Goal: Feedback & Contribution: Contribute content

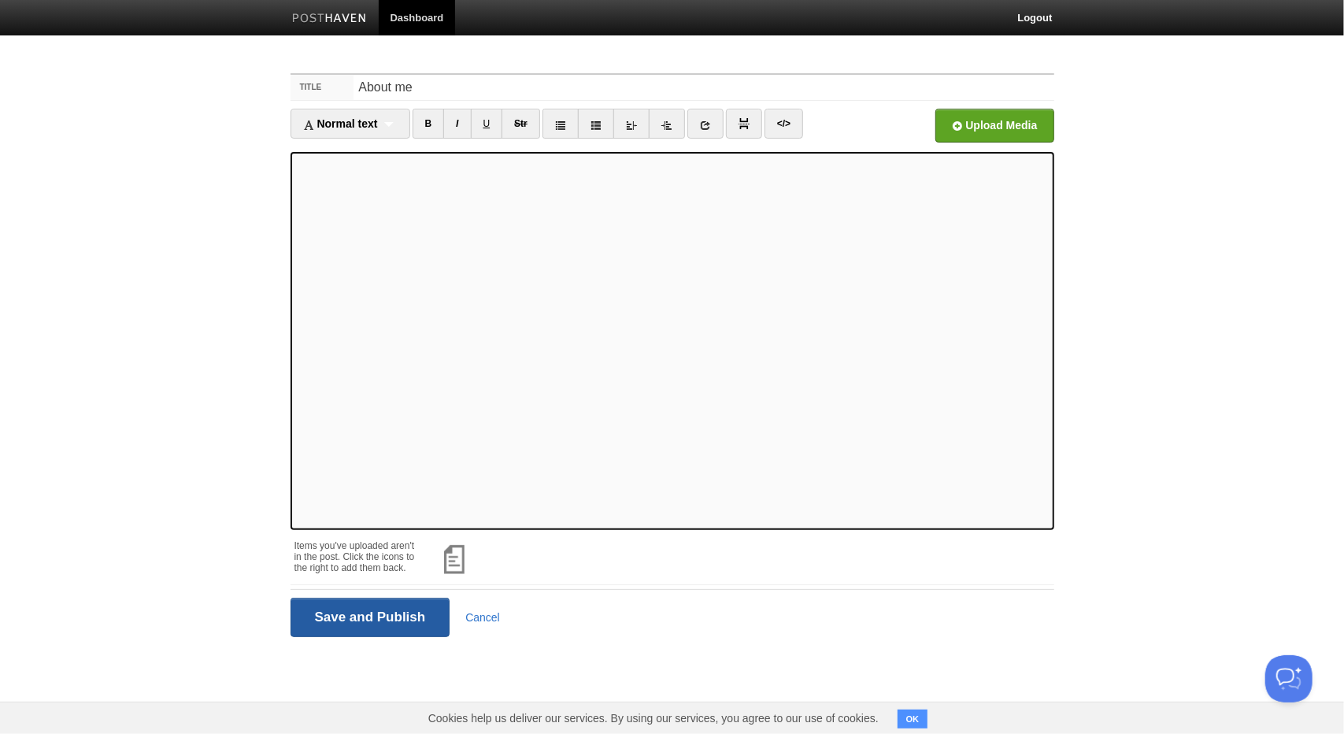
click at [306, 628] on input "Save and Publish" at bounding box center [371, 617] width 160 height 39
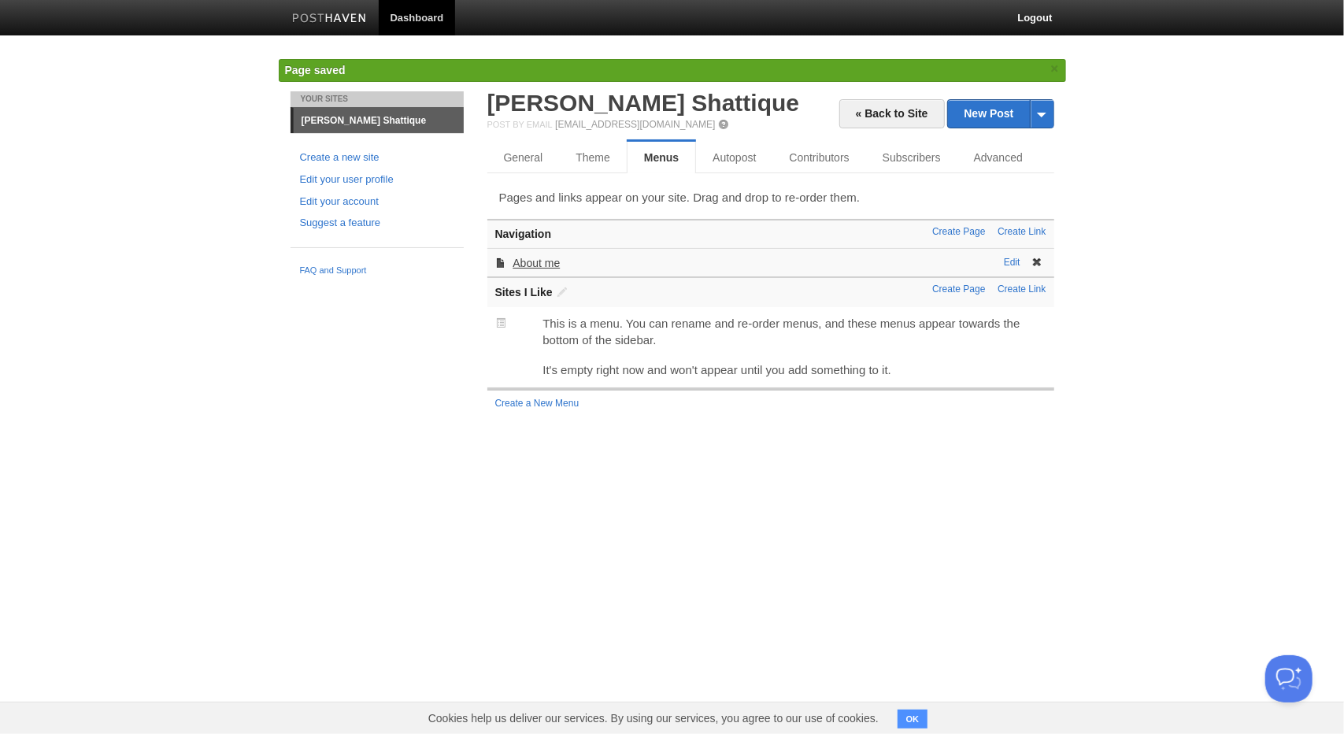
click at [523, 259] on link "About me" at bounding box center [536, 263] width 47 height 13
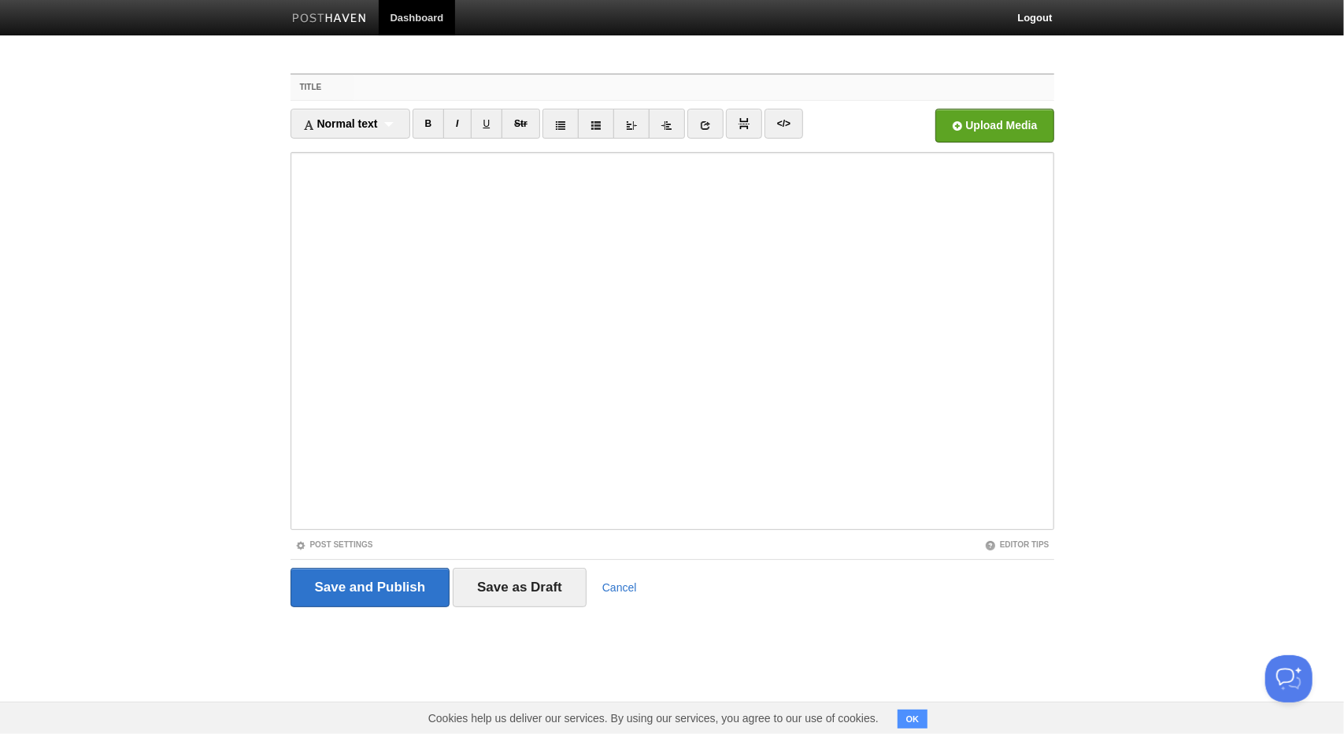
paste input "Building from the Ground Up"
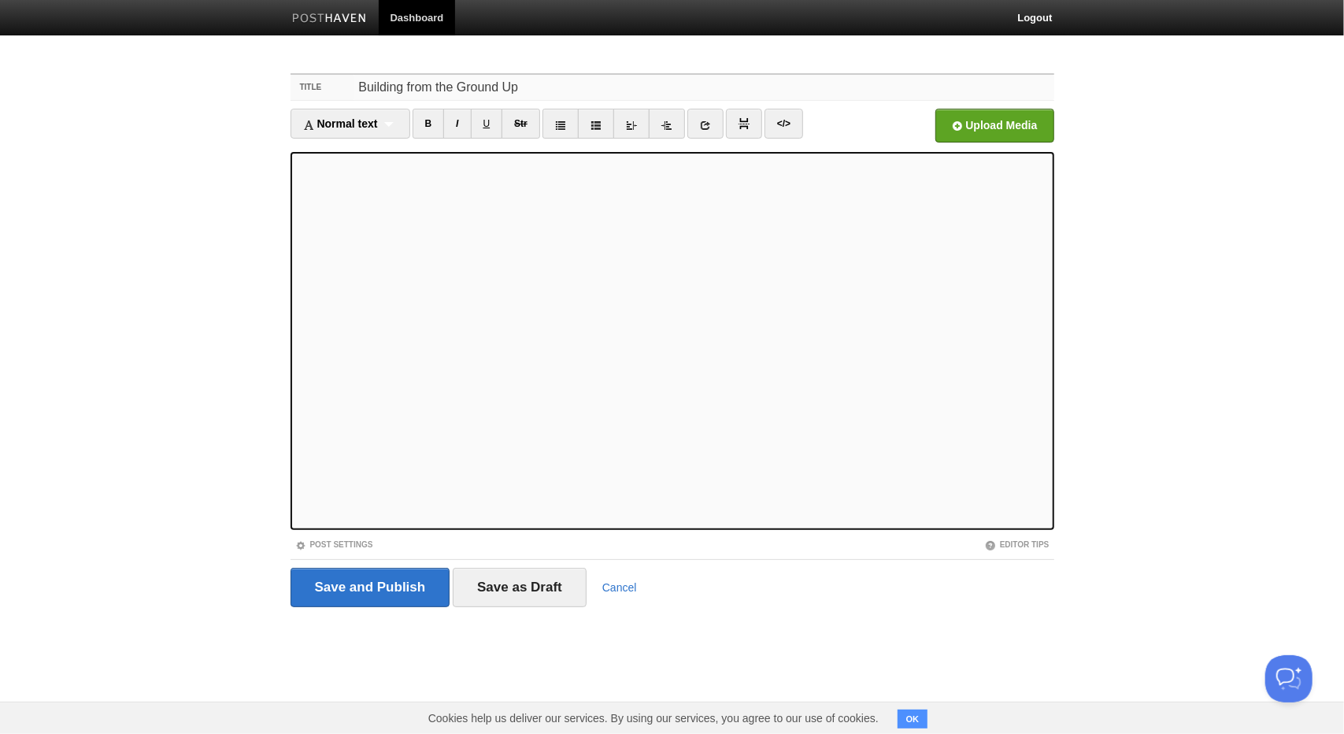
click at [536, 94] on input "Building from the Ground Up" at bounding box center [704, 87] width 700 height 25
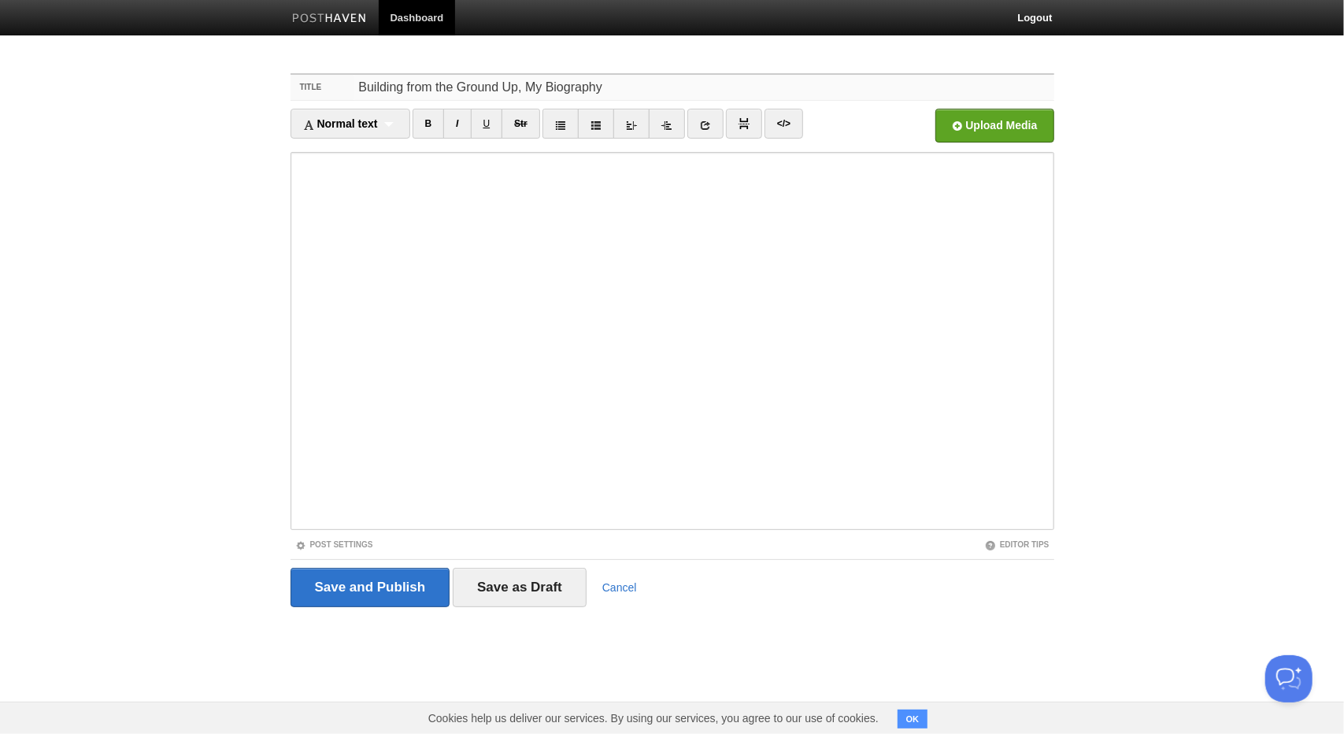
type input "Building from the Ground Up, My Biography"
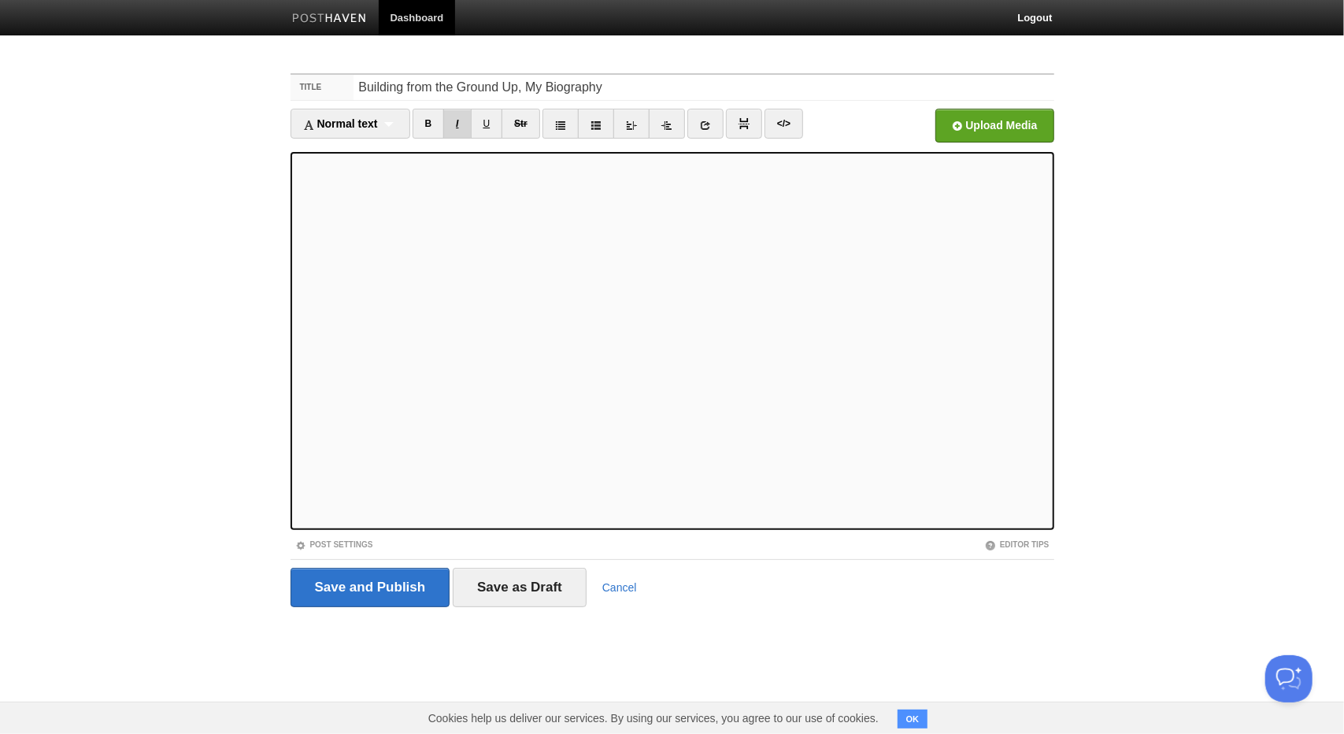
click at [462, 124] on link "I" at bounding box center [457, 124] width 28 height 30
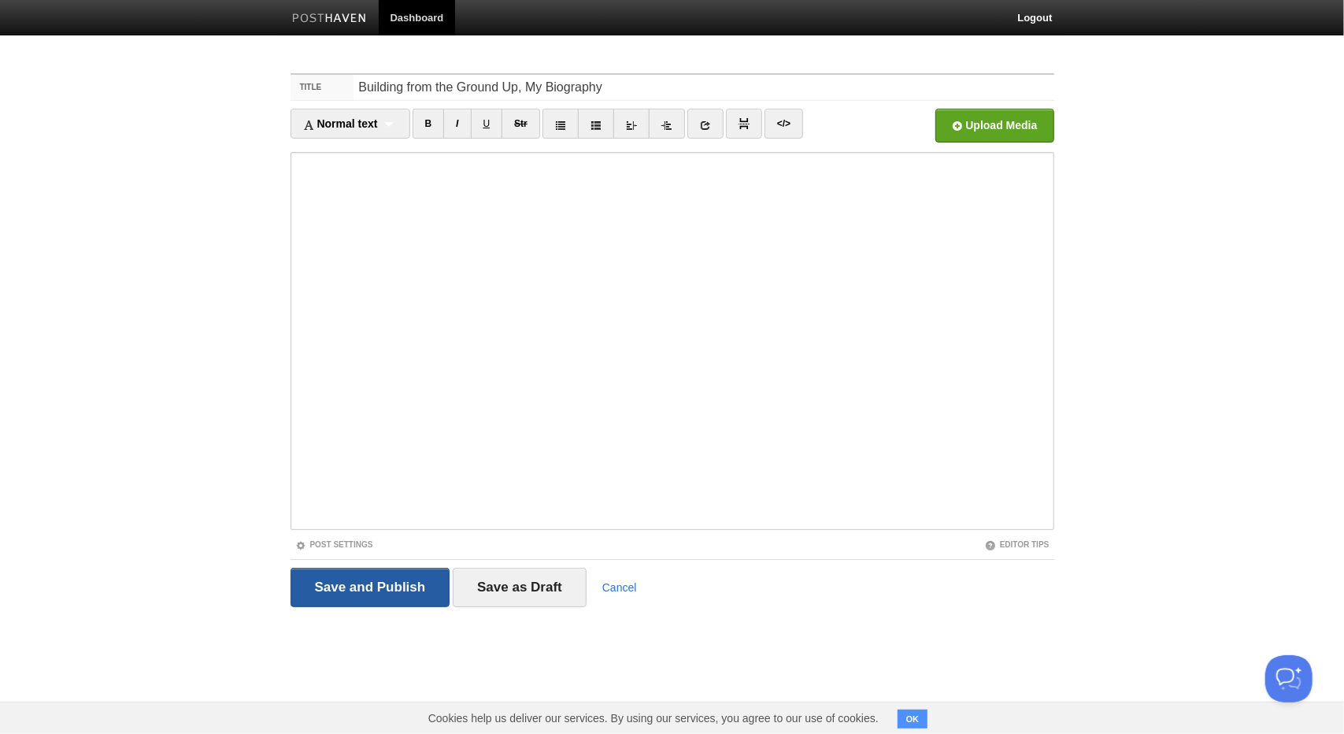
click at [343, 593] on input "Save and Publish" at bounding box center [371, 587] width 160 height 39
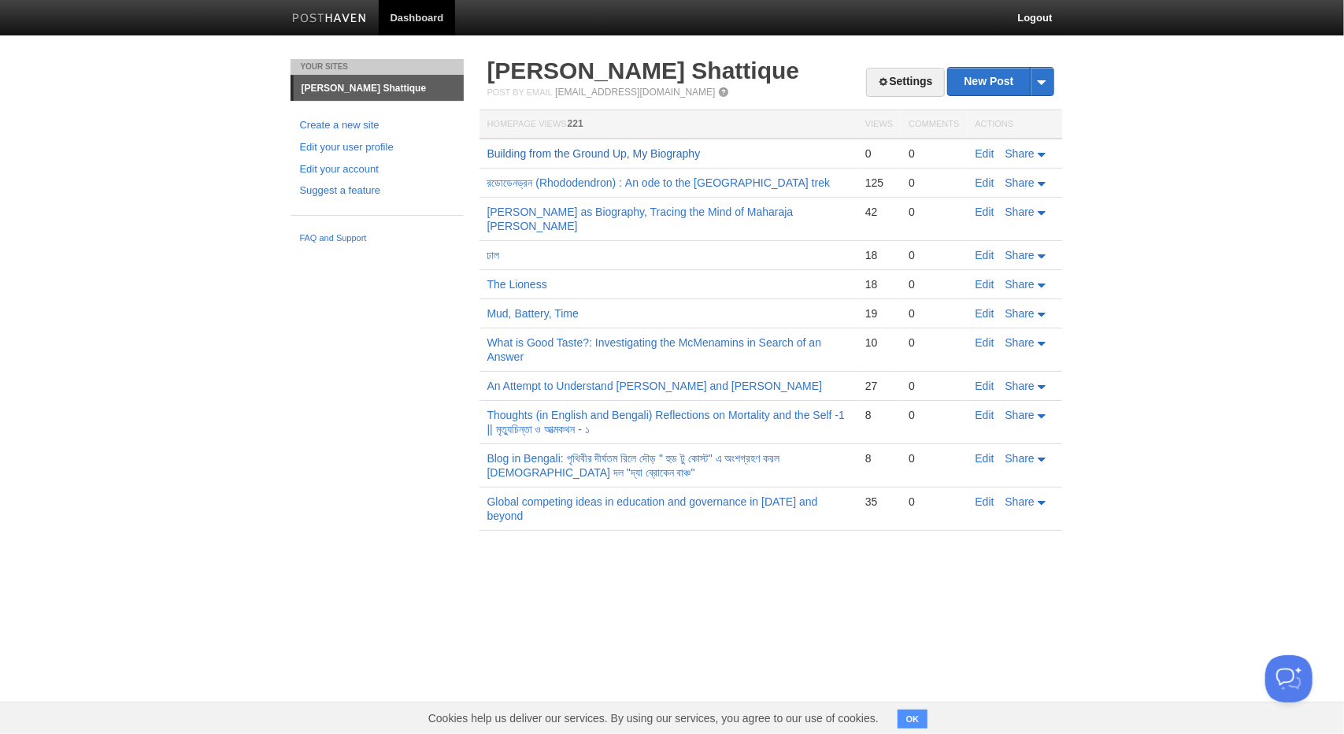
click at [573, 152] on link "Building from the Ground Up, My Biography" at bounding box center [594, 153] width 213 height 13
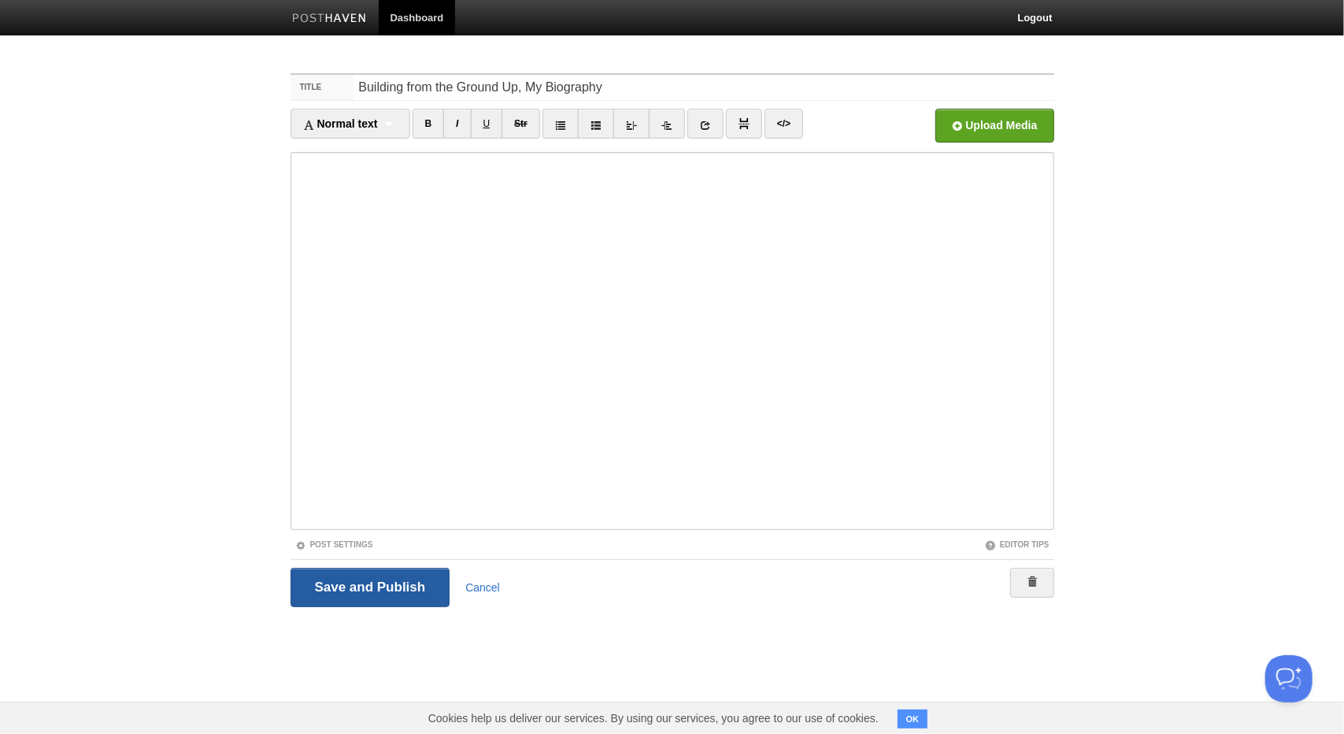
click at [358, 580] on input "Save and Publish" at bounding box center [371, 587] width 160 height 39
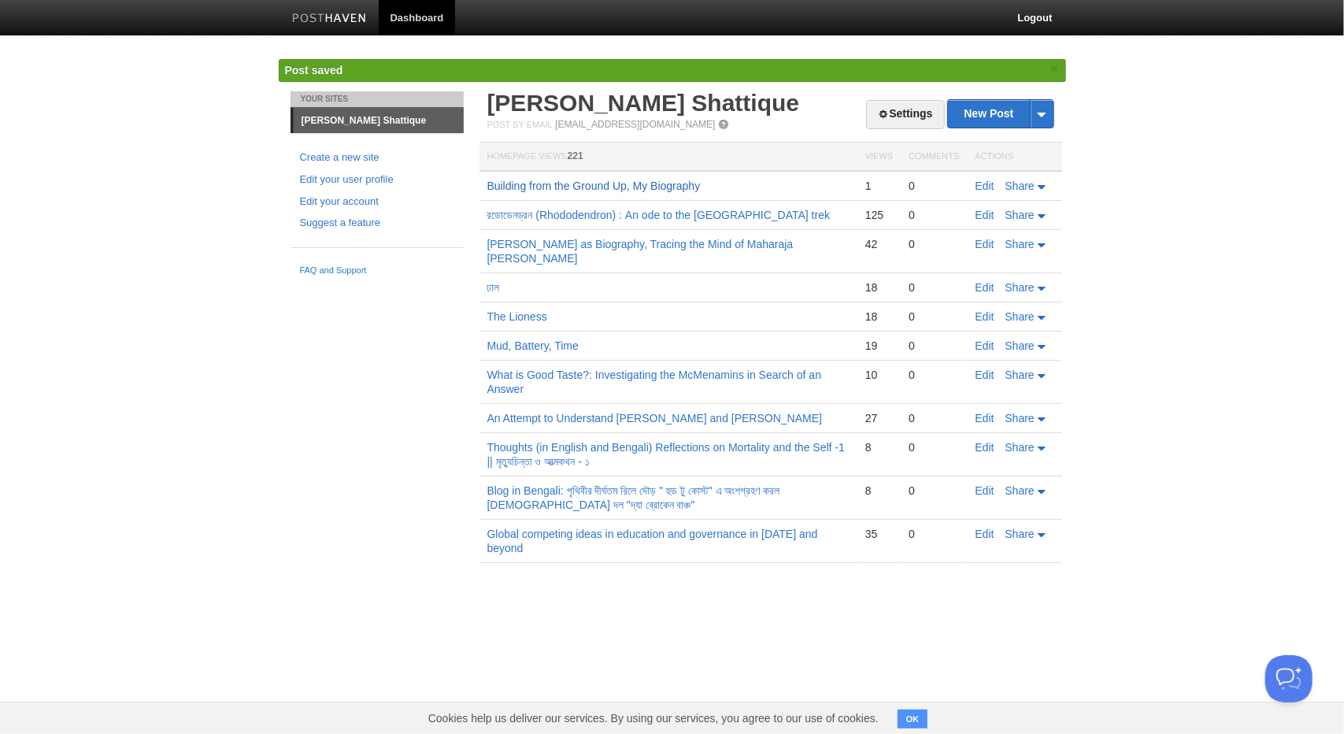
click at [594, 184] on link "Building from the Ground Up, My Biography" at bounding box center [594, 186] width 213 height 13
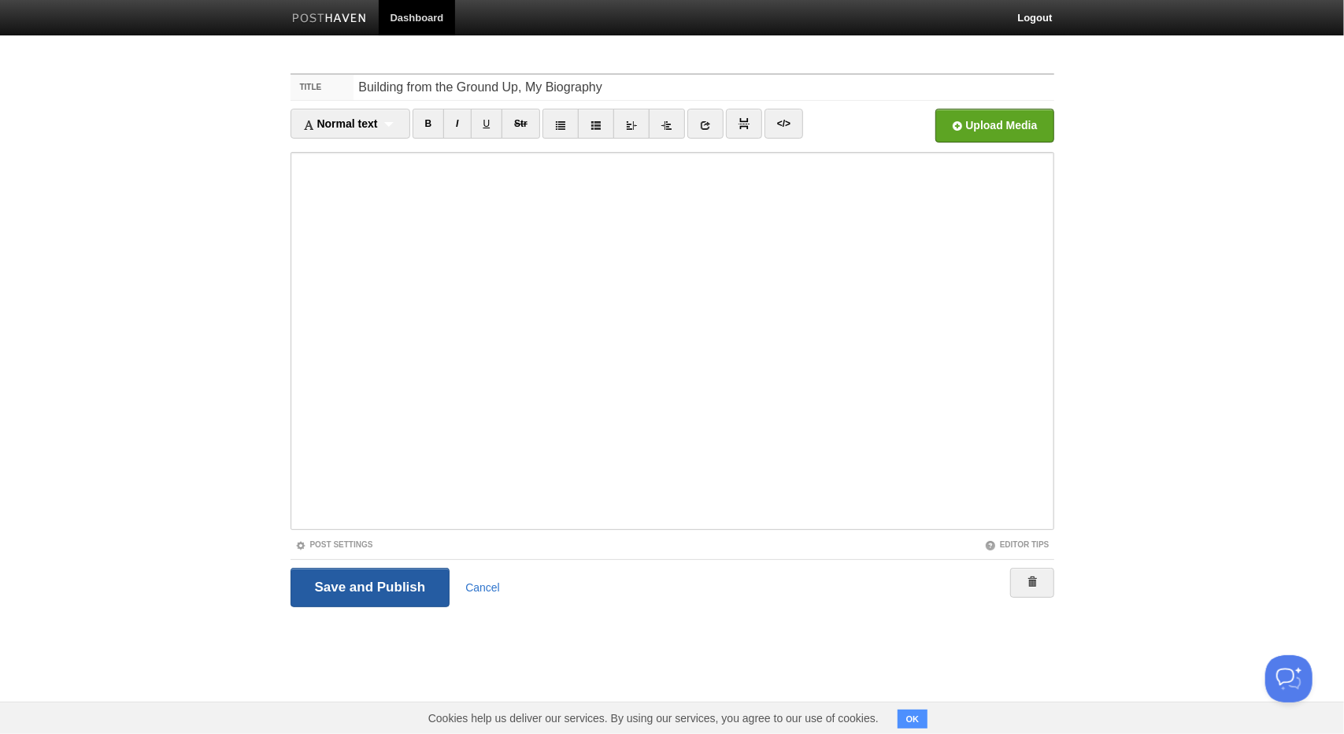
click at [388, 593] on input "Save and Publish" at bounding box center [371, 587] width 160 height 39
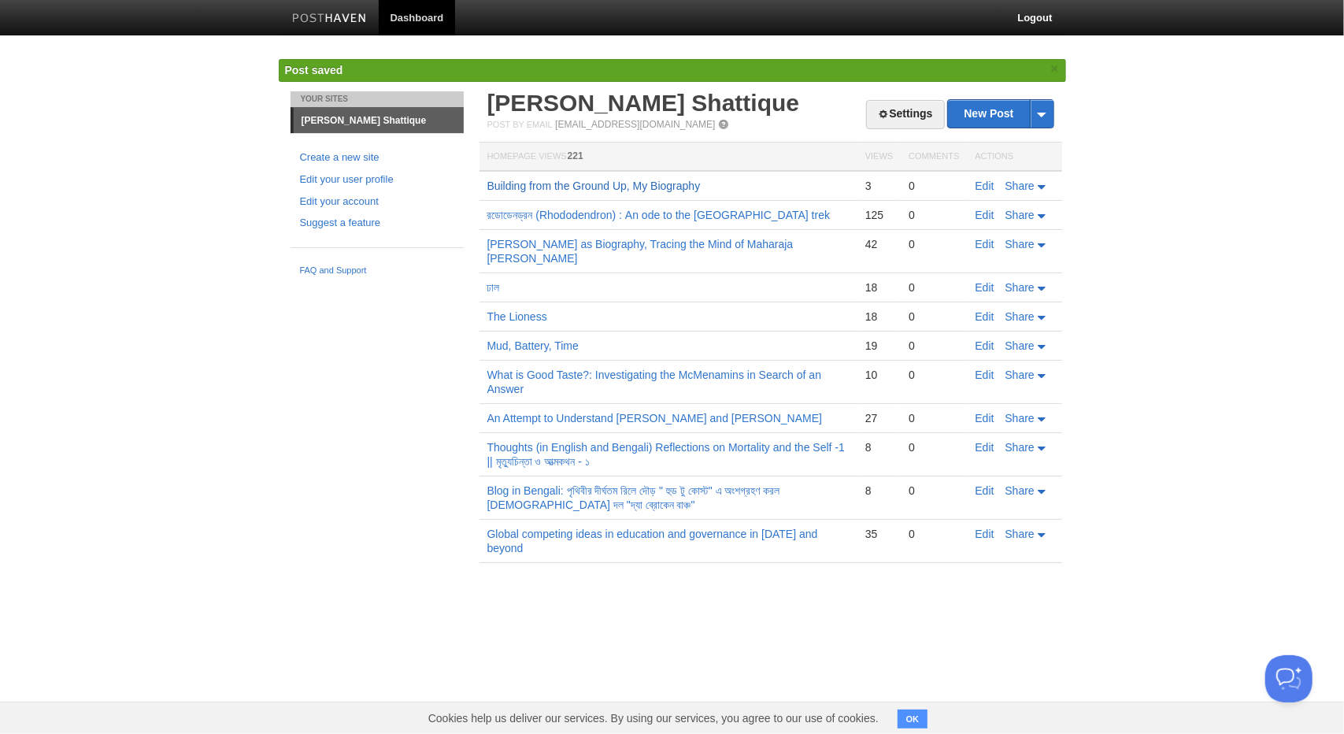
click at [621, 186] on link "Building from the Ground Up, My Biography" at bounding box center [594, 186] width 213 height 13
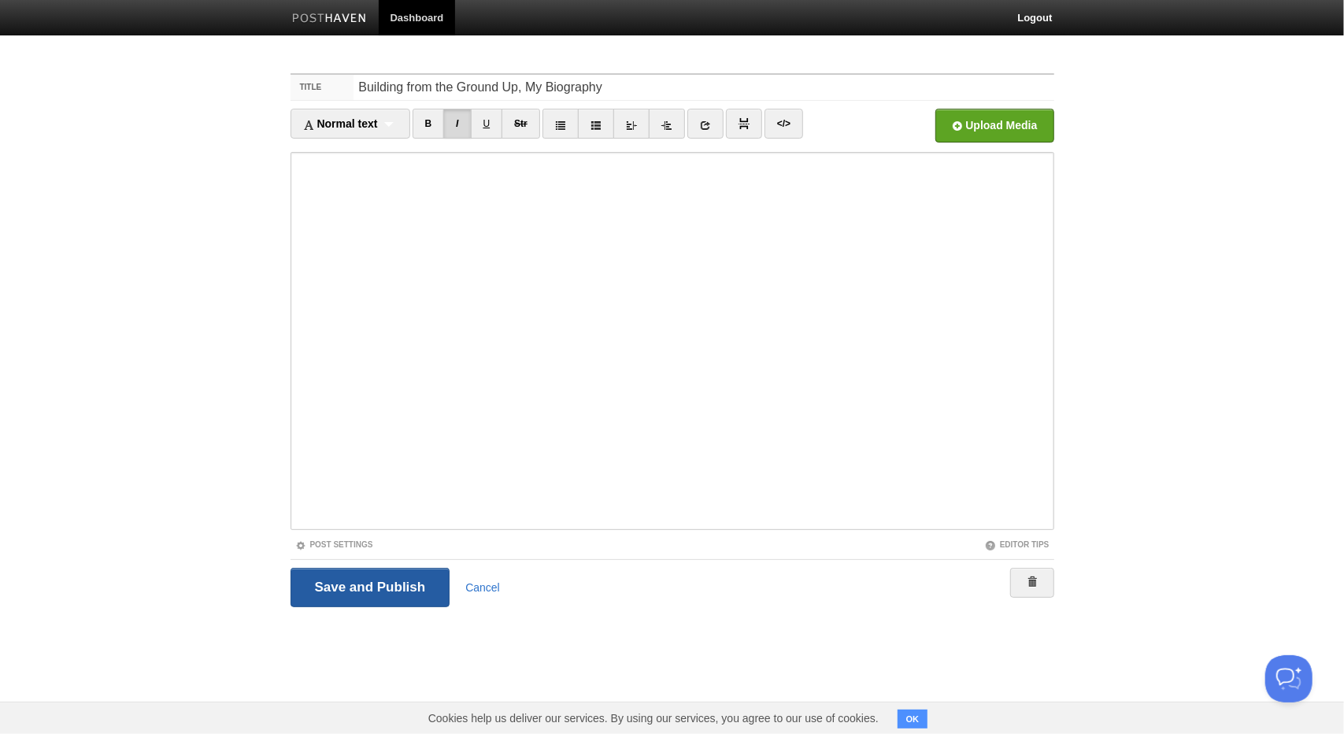
click at [414, 588] on input "Save and Publish" at bounding box center [371, 587] width 160 height 39
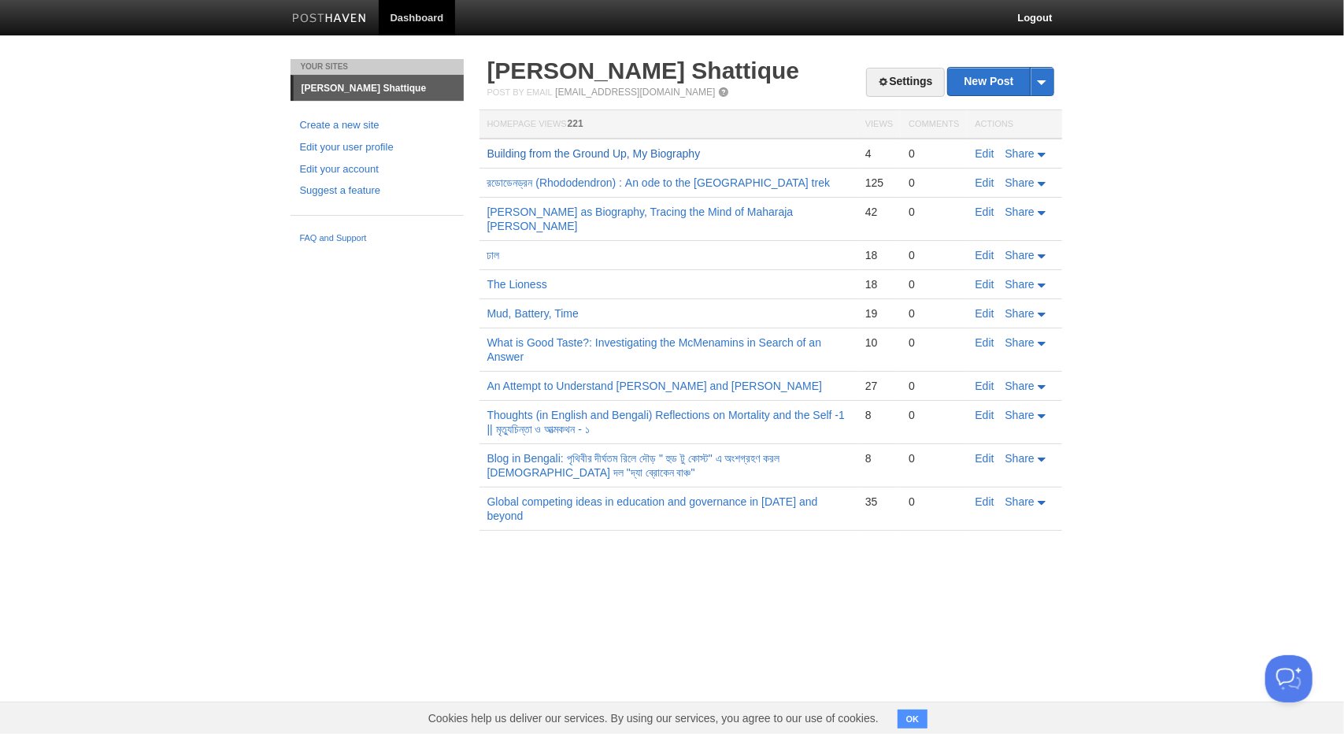
click at [554, 156] on link "Building from the Ground Up, My Biography" at bounding box center [594, 153] width 213 height 13
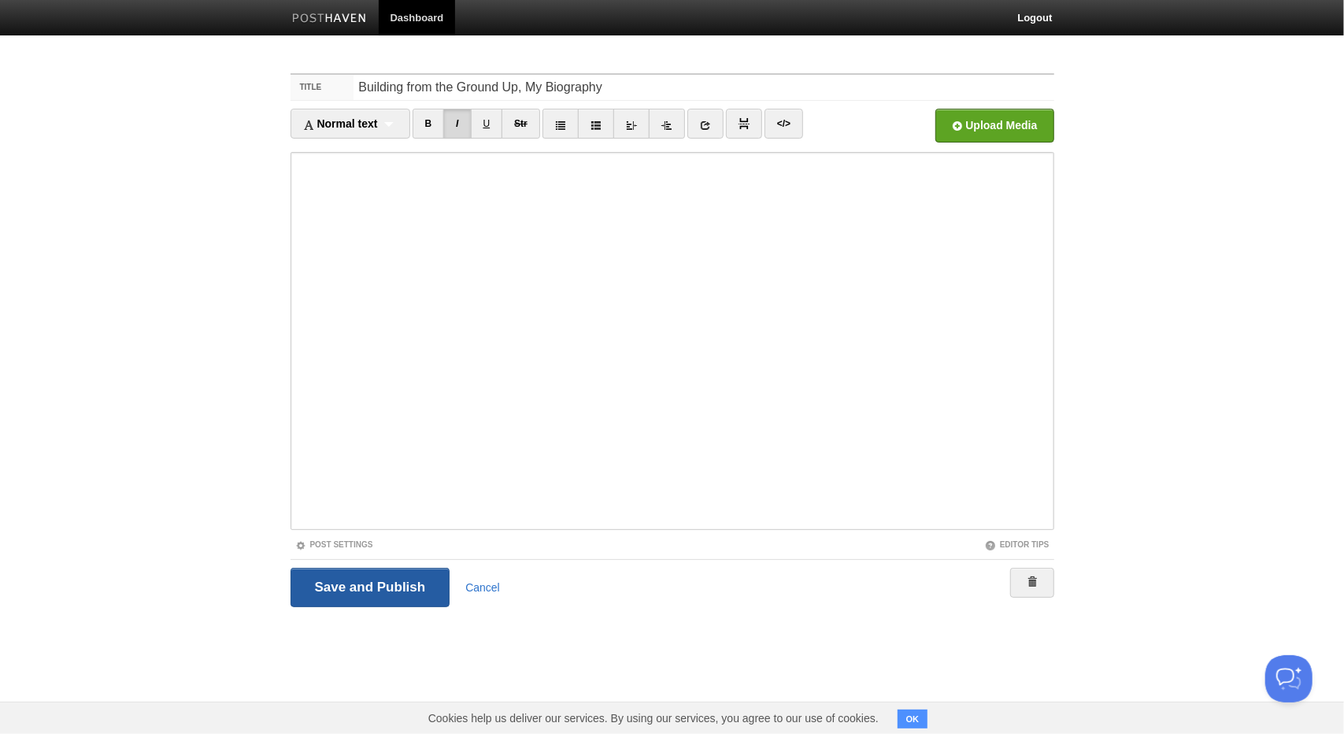
click at [350, 580] on input "Save and Publish" at bounding box center [371, 587] width 160 height 39
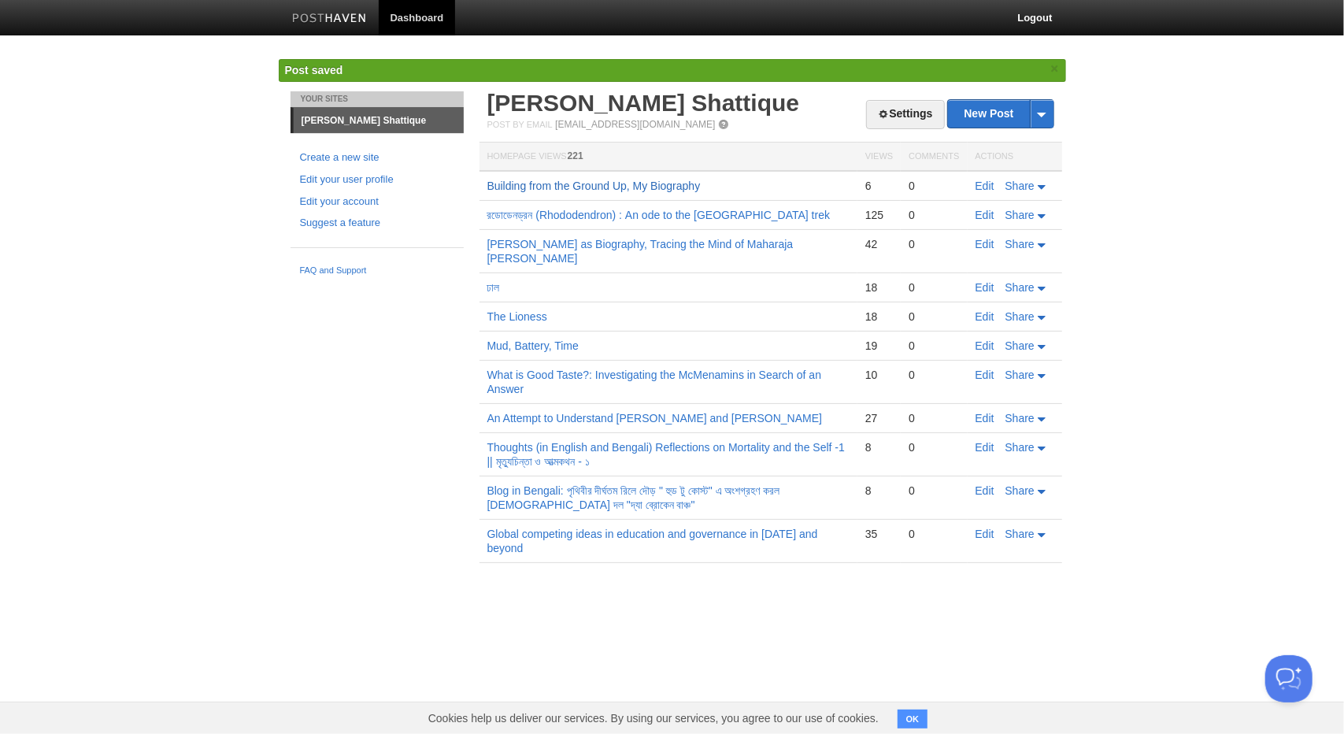
click at [624, 185] on link "Building from the Ground Up, My Biography" at bounding box center [594, 186] width 213 height 13
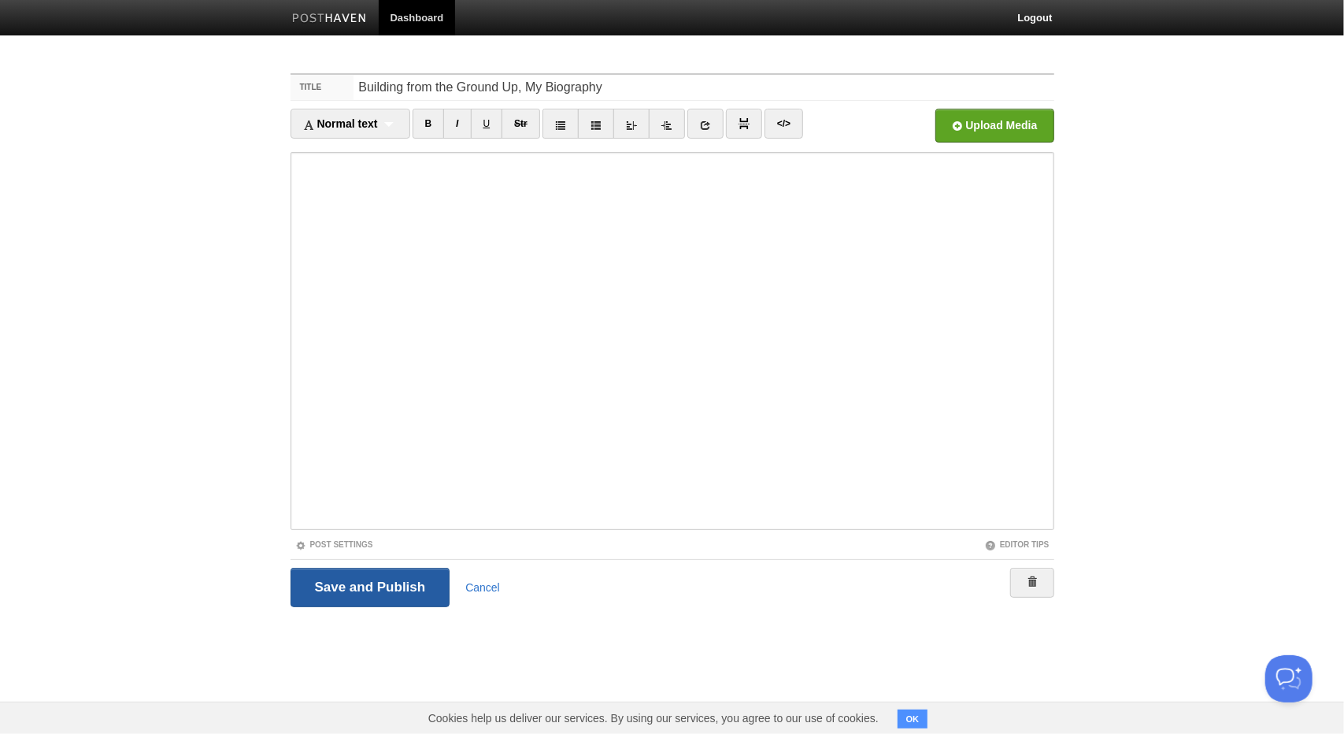
click at [391, 586] on input "Save and Publish" at bounding box center [371, 587] width 160 height 39
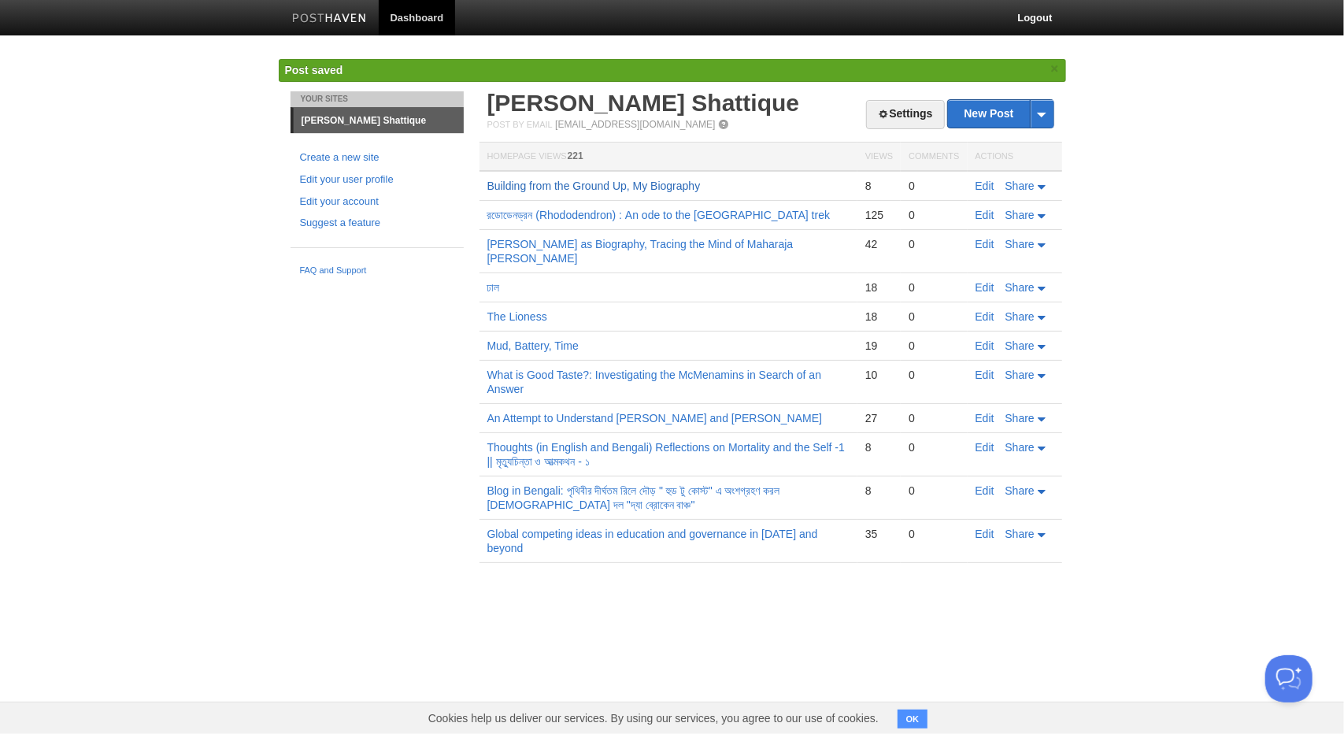
click at [674, 187] on link "Building from the Ground Up, My Biography" at bounding box center [594, 186] width 213 height 13
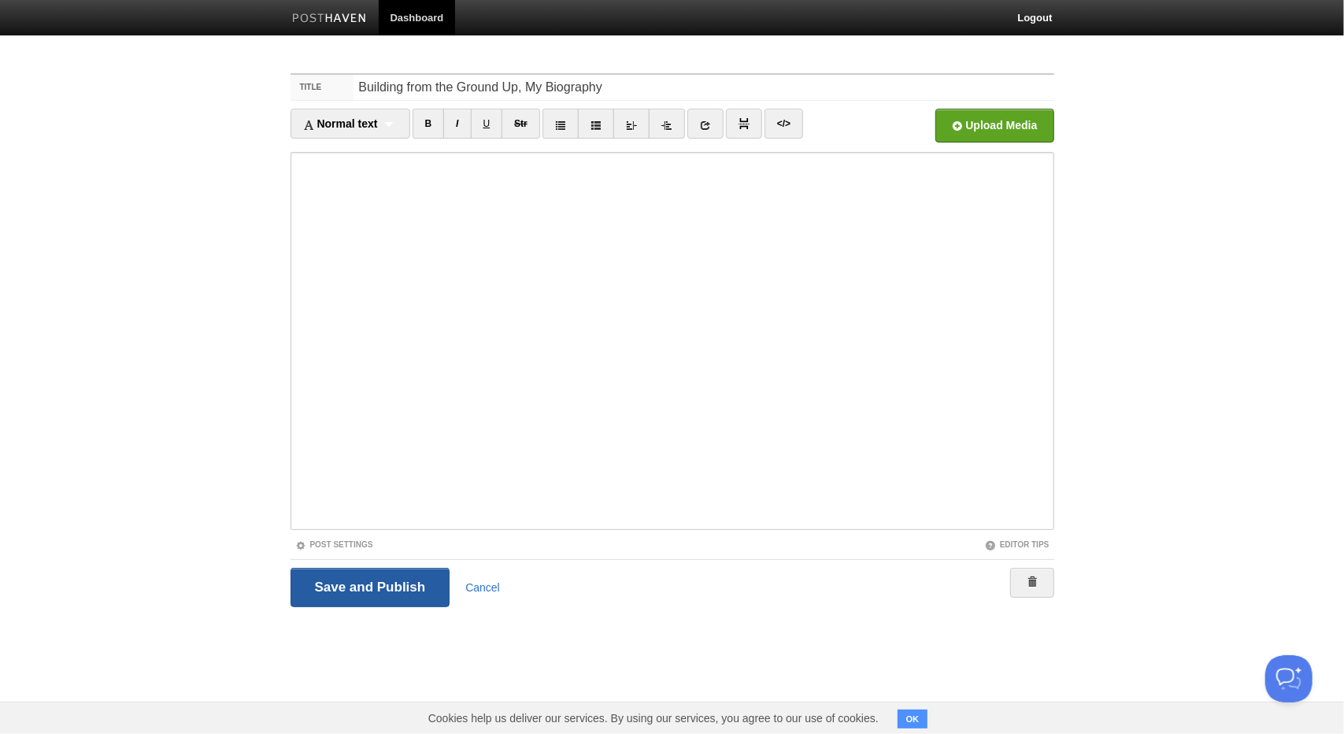
click at [354, 585] on input "Save and Publish" at bounding box center [371, 587] width 160 height 39
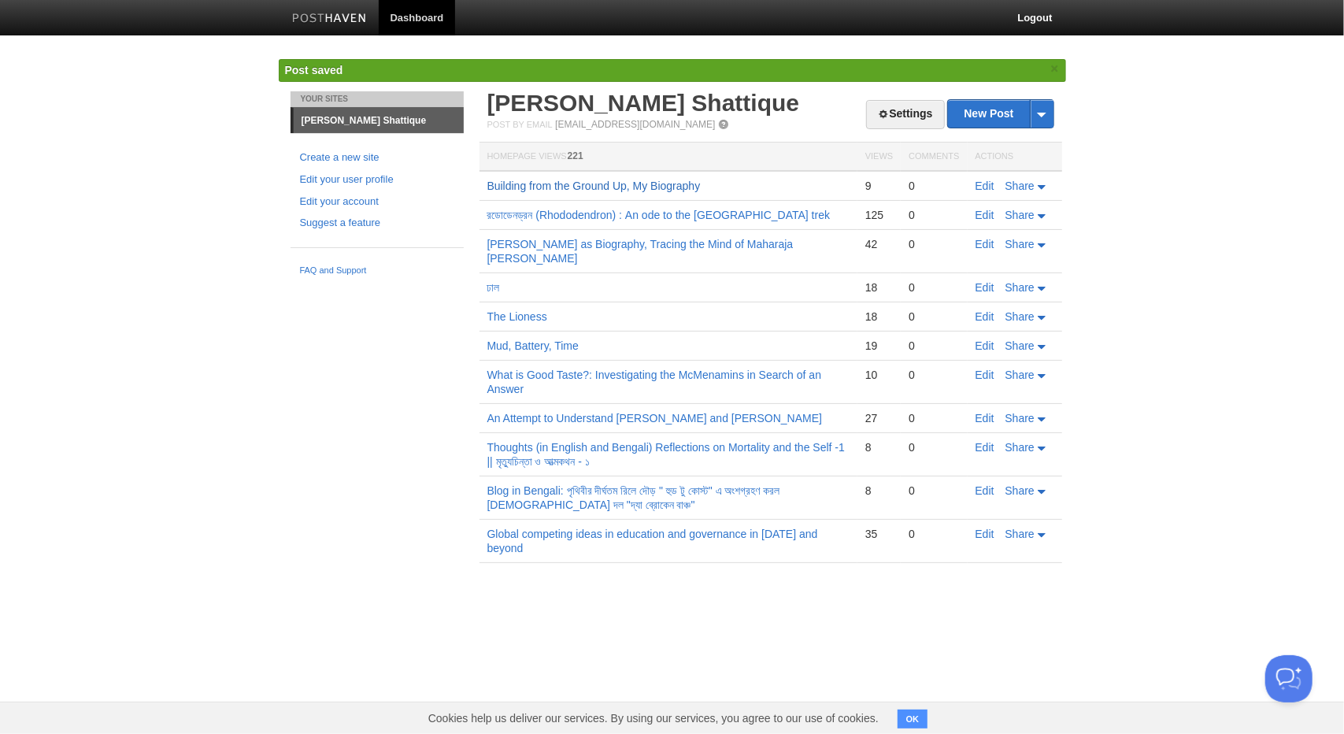
click at [682, 180] on link "Building from the Ground Up, My Biography" at bounding box center [594, 186] width 213 height 13
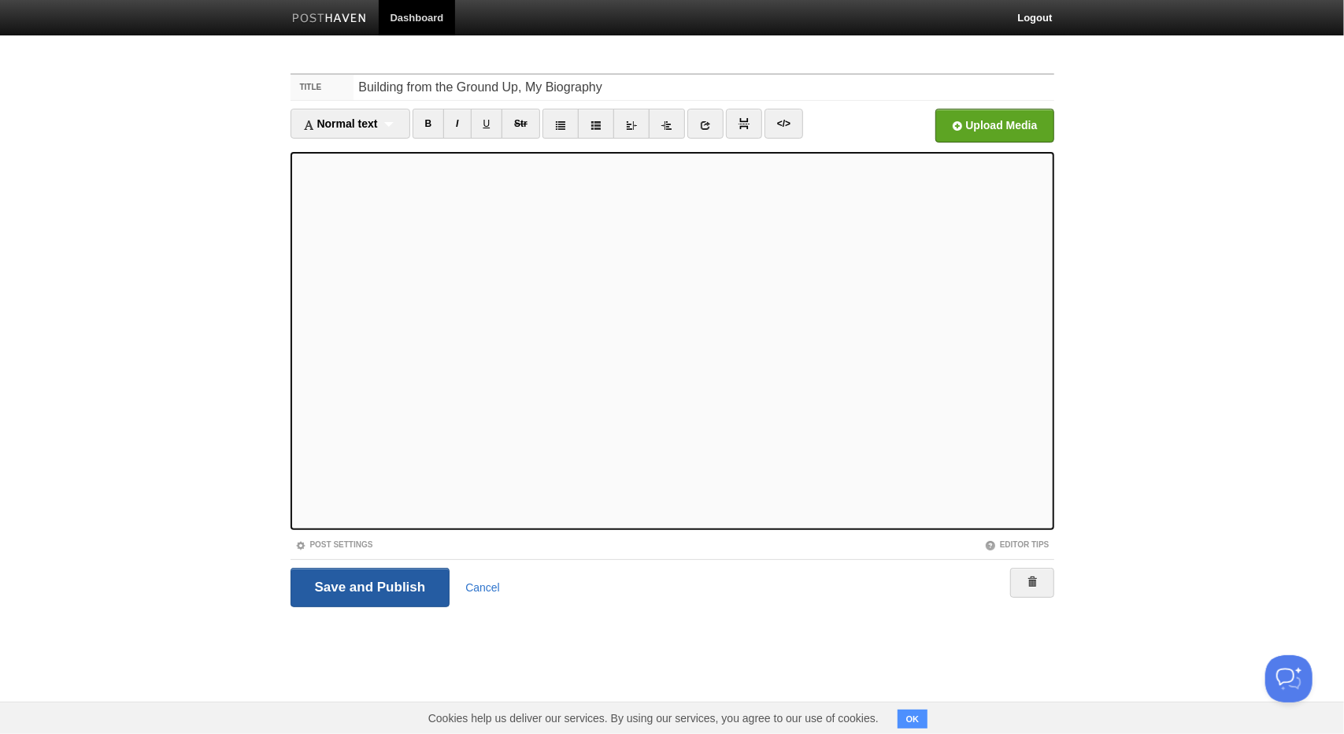
click at [367, 591] on input "Save and Publish" at bounding box center [371, 587] width 160 height 39
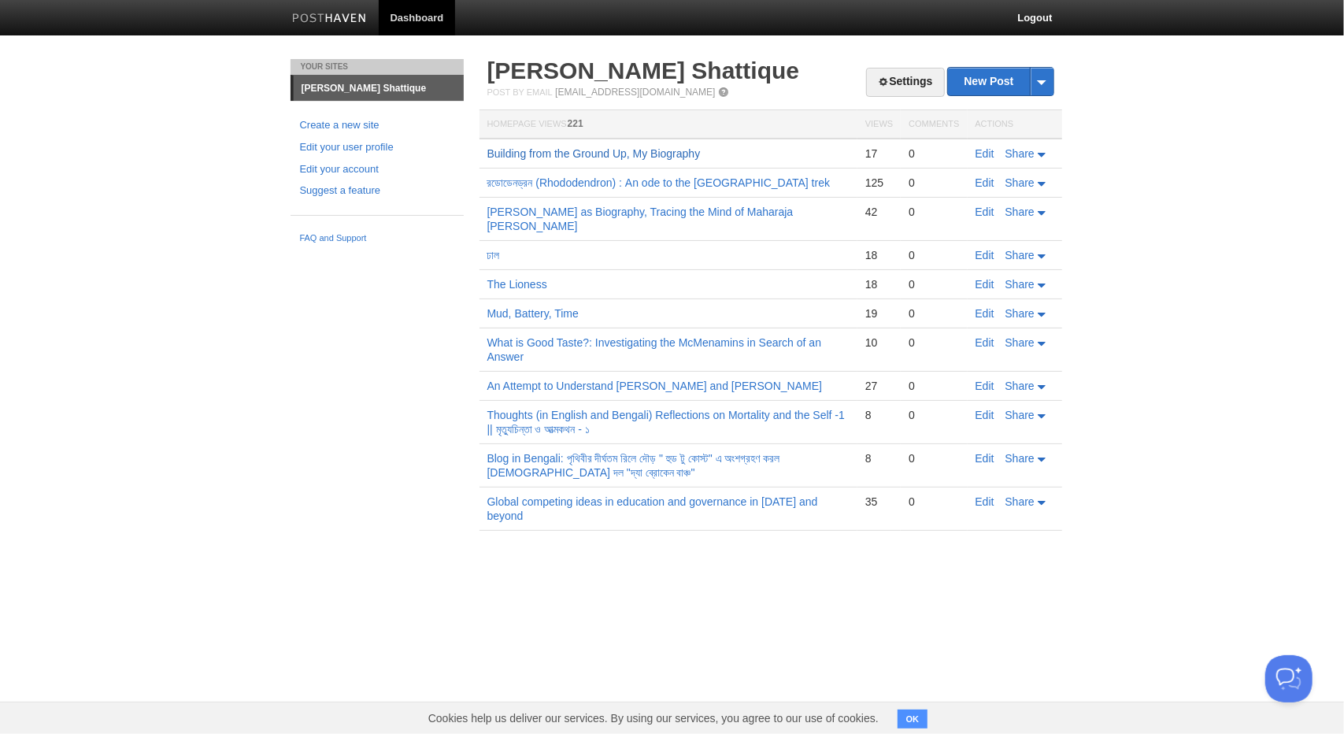
click at [680, 154] on link "Building from the Ground Up, My Biography" at bounding box center [594, 153] width 213 height 13
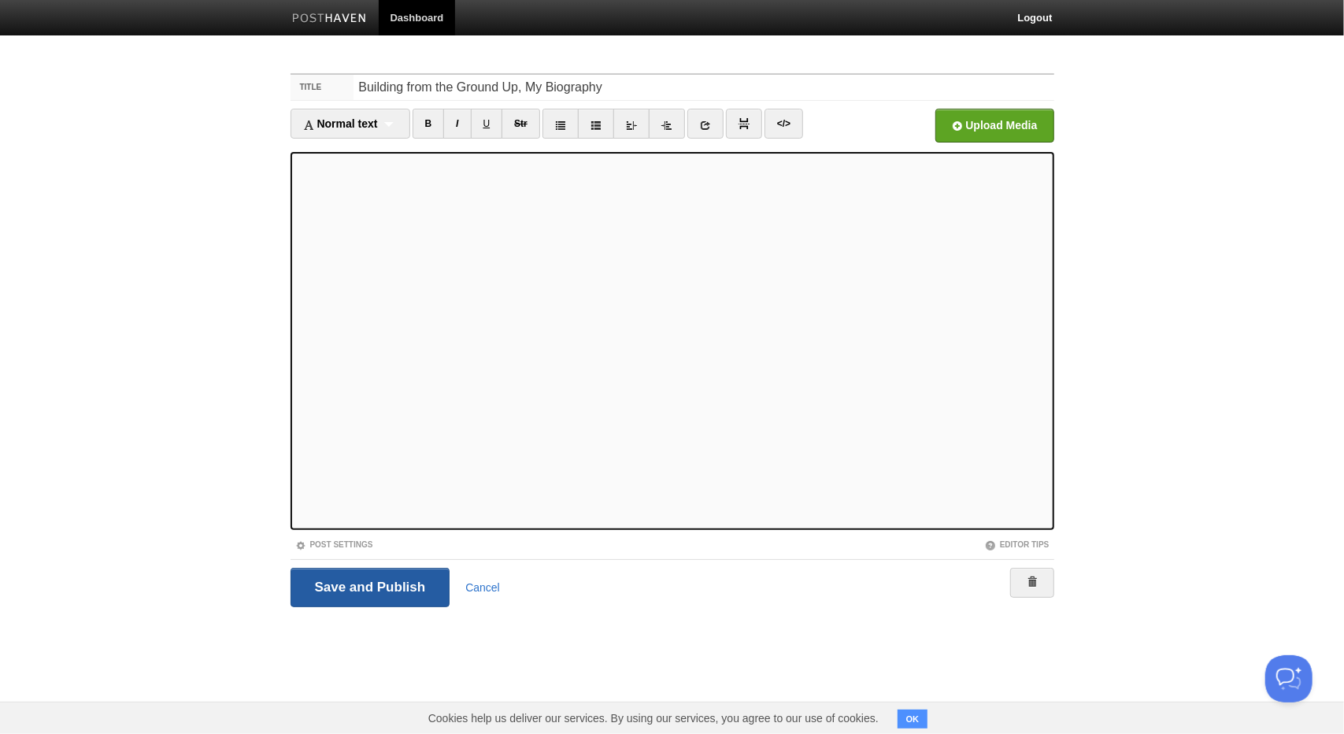
click at [373, 573] on input "Save and Publish" at bounding box center [371, 587] width 160 height 39
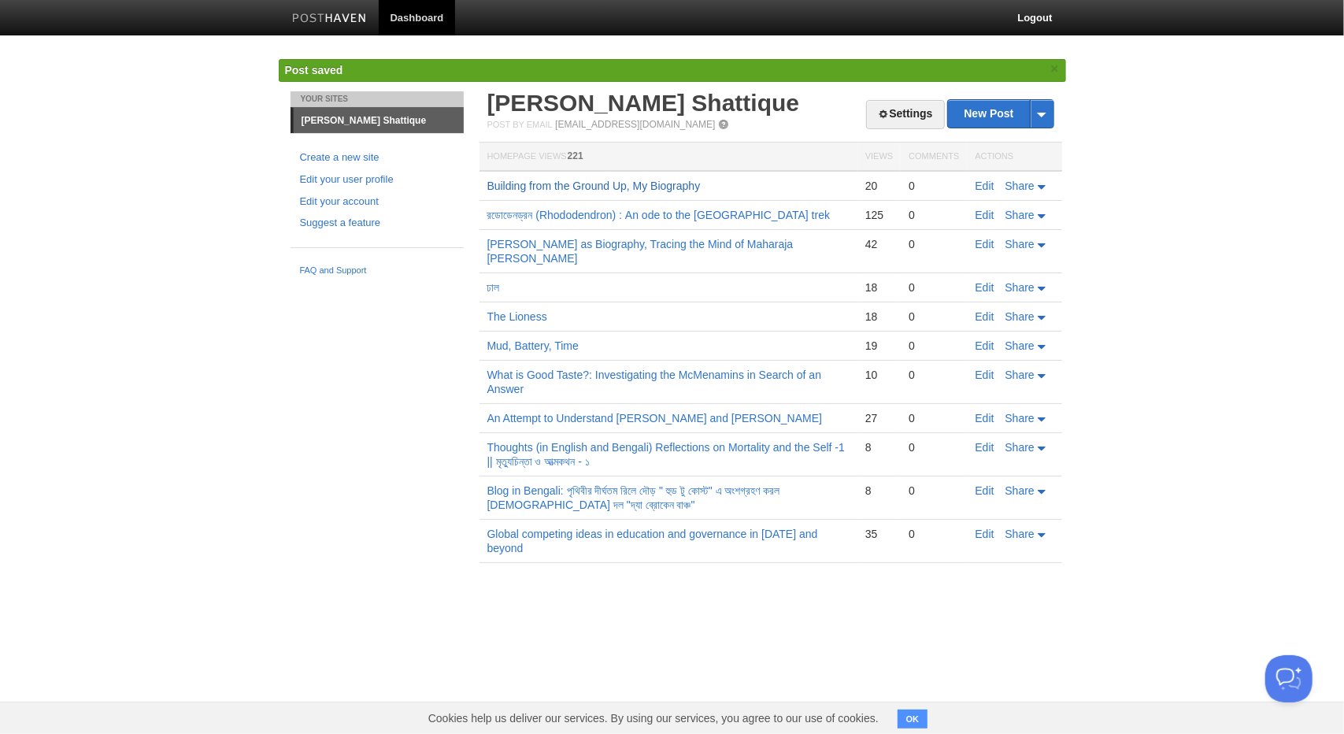
click at [643, 188] on link "Building from the Ground Up, My Biography" at bounding box center [594, 186] width 213 height 13
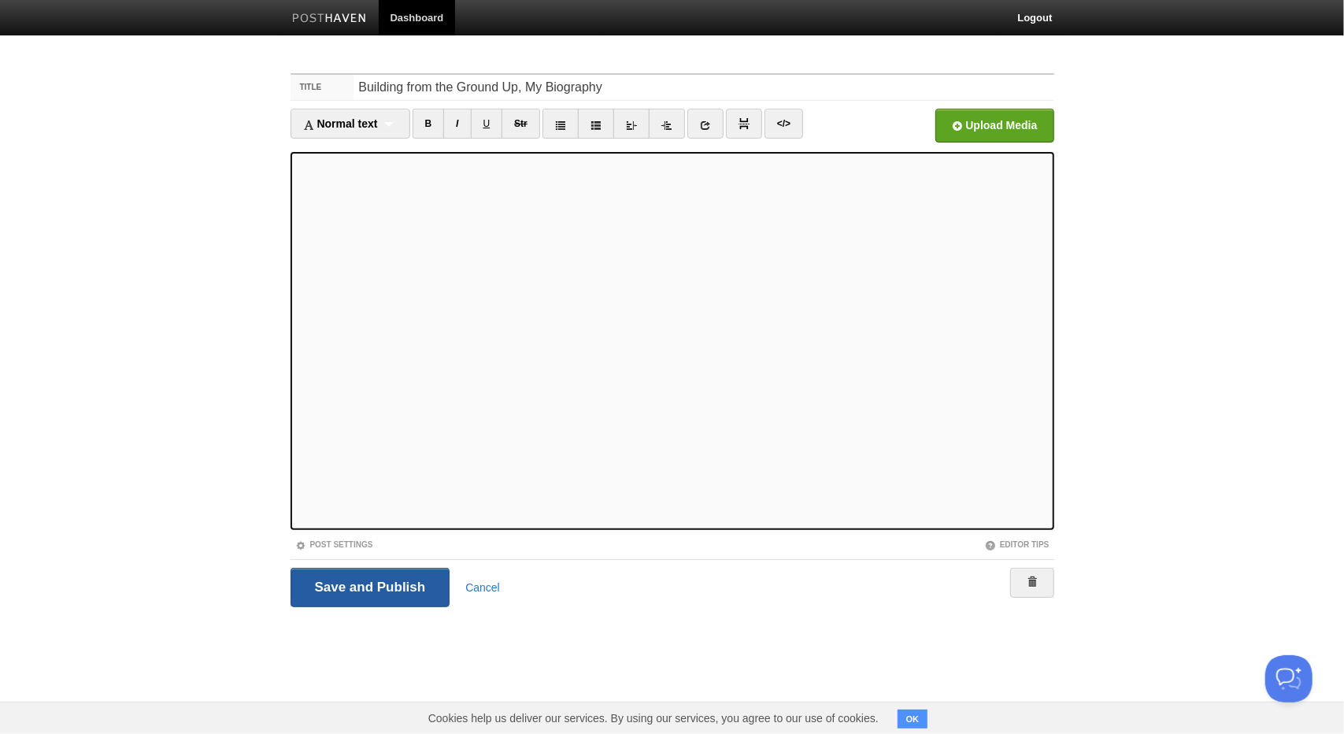
click at [349, 602] on input "Save and Publish" at bounding box center [371, 587] width 160 height 39
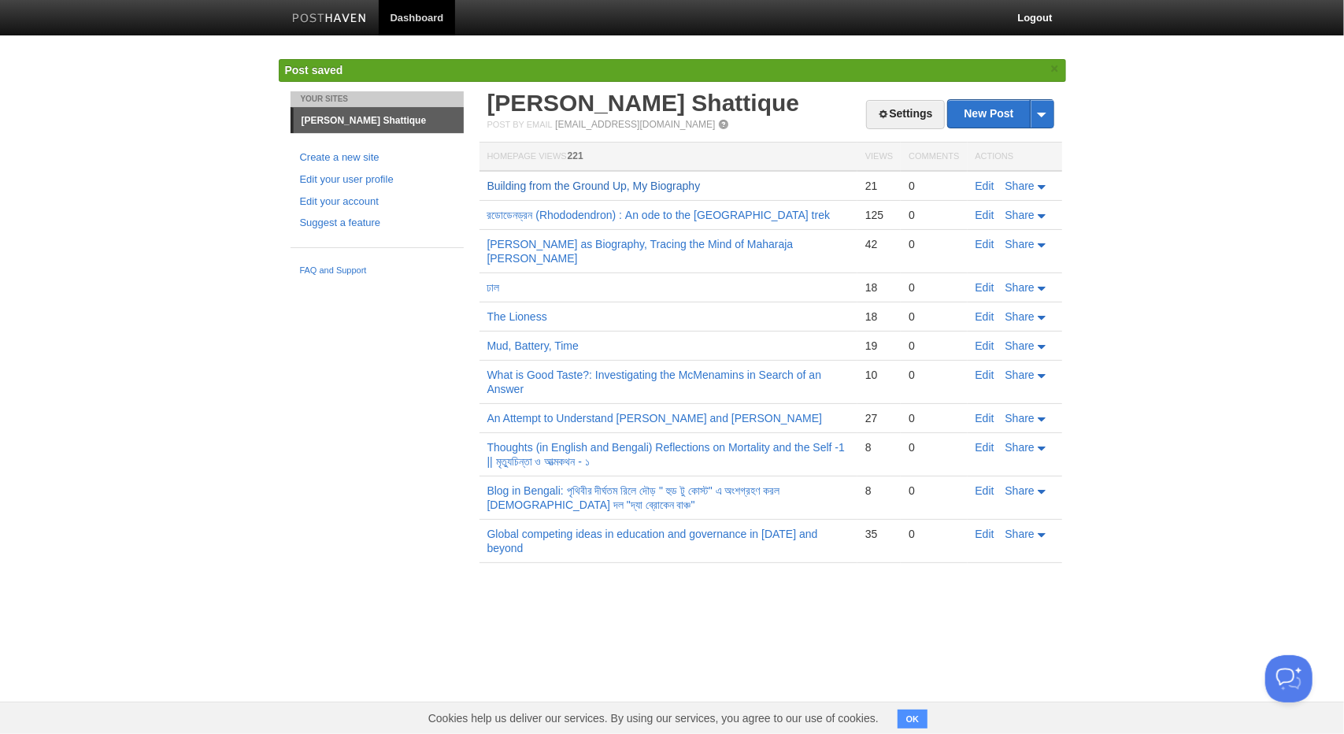
click at [580, 187] on link "Building from the Ground Up, My Biography" at bounding box center [594, 186] width 213 height 13
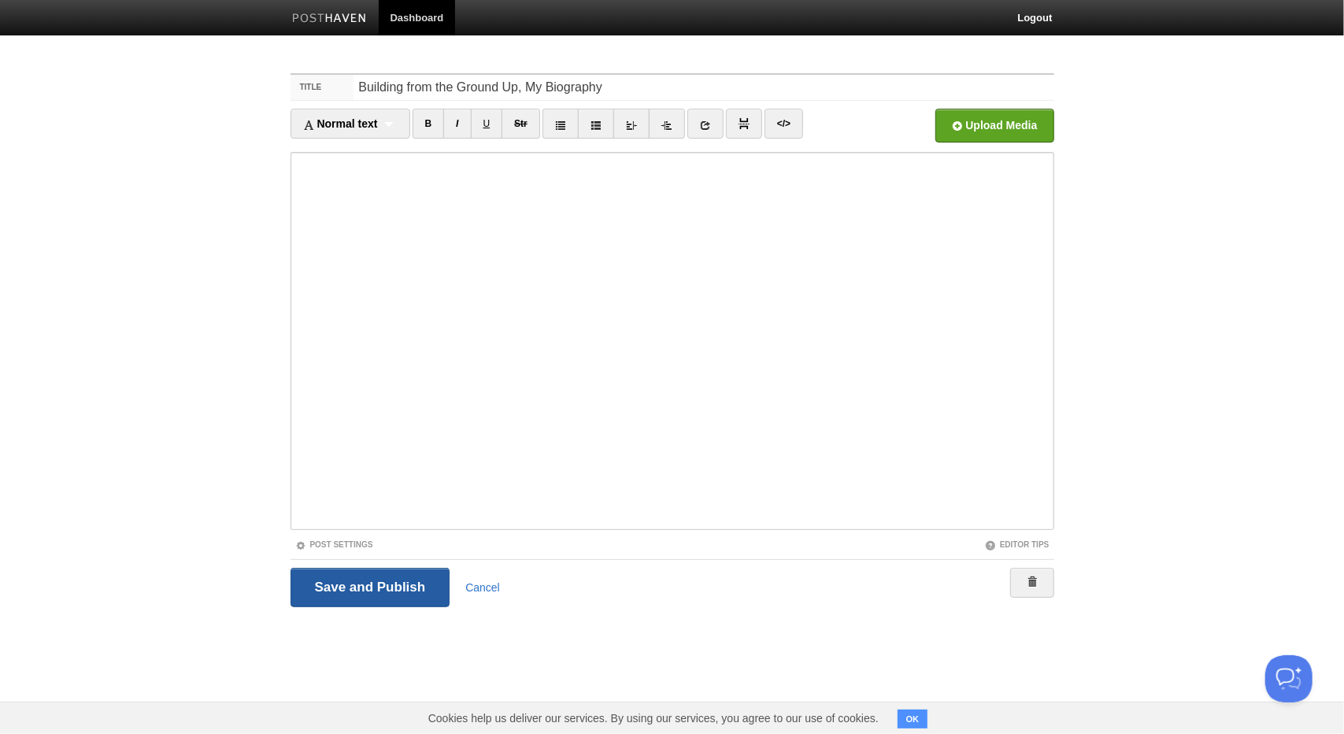
click at [359, 576] on input "Save and Publish" at bounding box center [371, 587] width 160 height 39
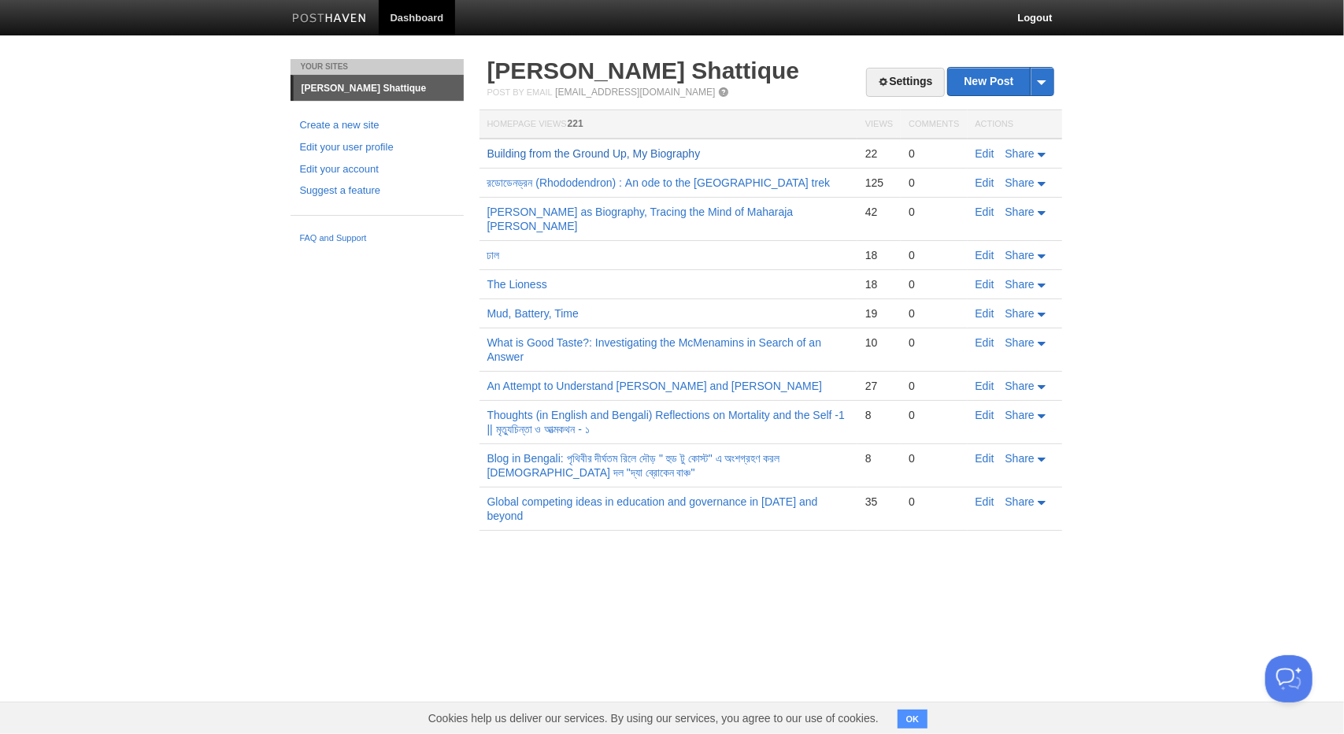
click at [655, 150] on link "Building from the Ground Up, My Biography" at bounding box center [594, 153] width 213 height 13
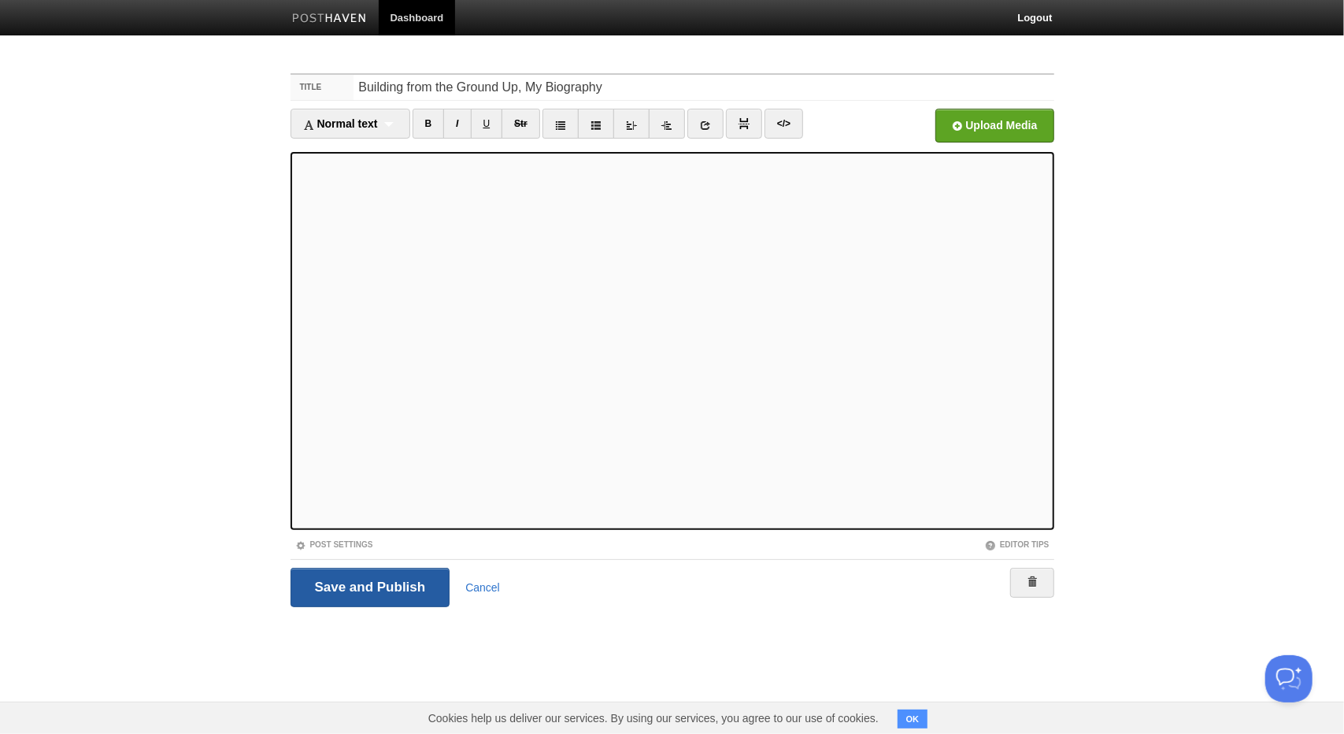
click at [336, 588] on input "Save and Publish" at bounding box center [371, 587] width 160 height 39
